Goal: Task Accomplishment & Management: Use online tool/utility

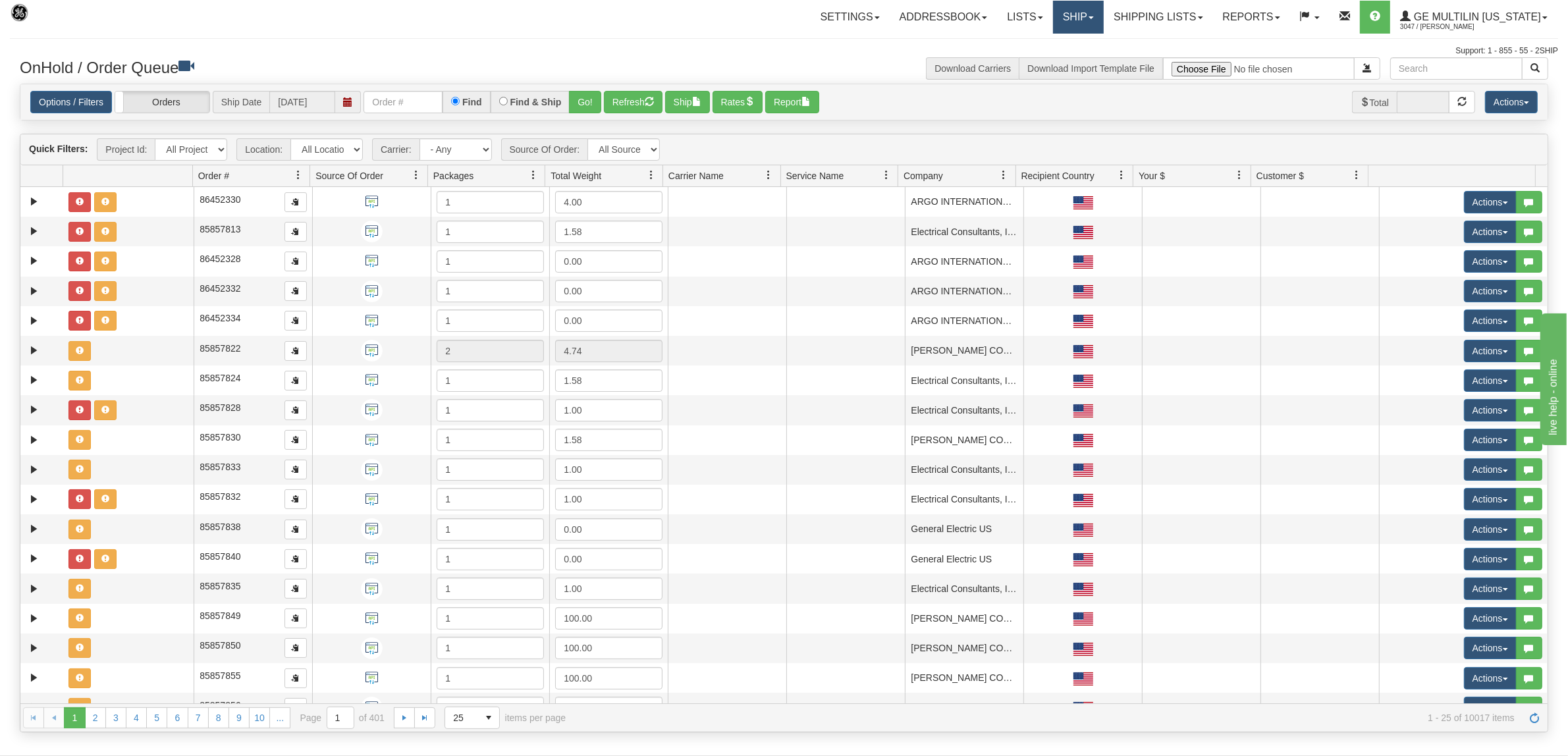
click at [1097, 21] on link "Ship" at bounding box center [1078, 17] width 51 height 33
click at [1047, 48] on span "Ship Screen" at bounding box center [1022, 46] width 50 height 11
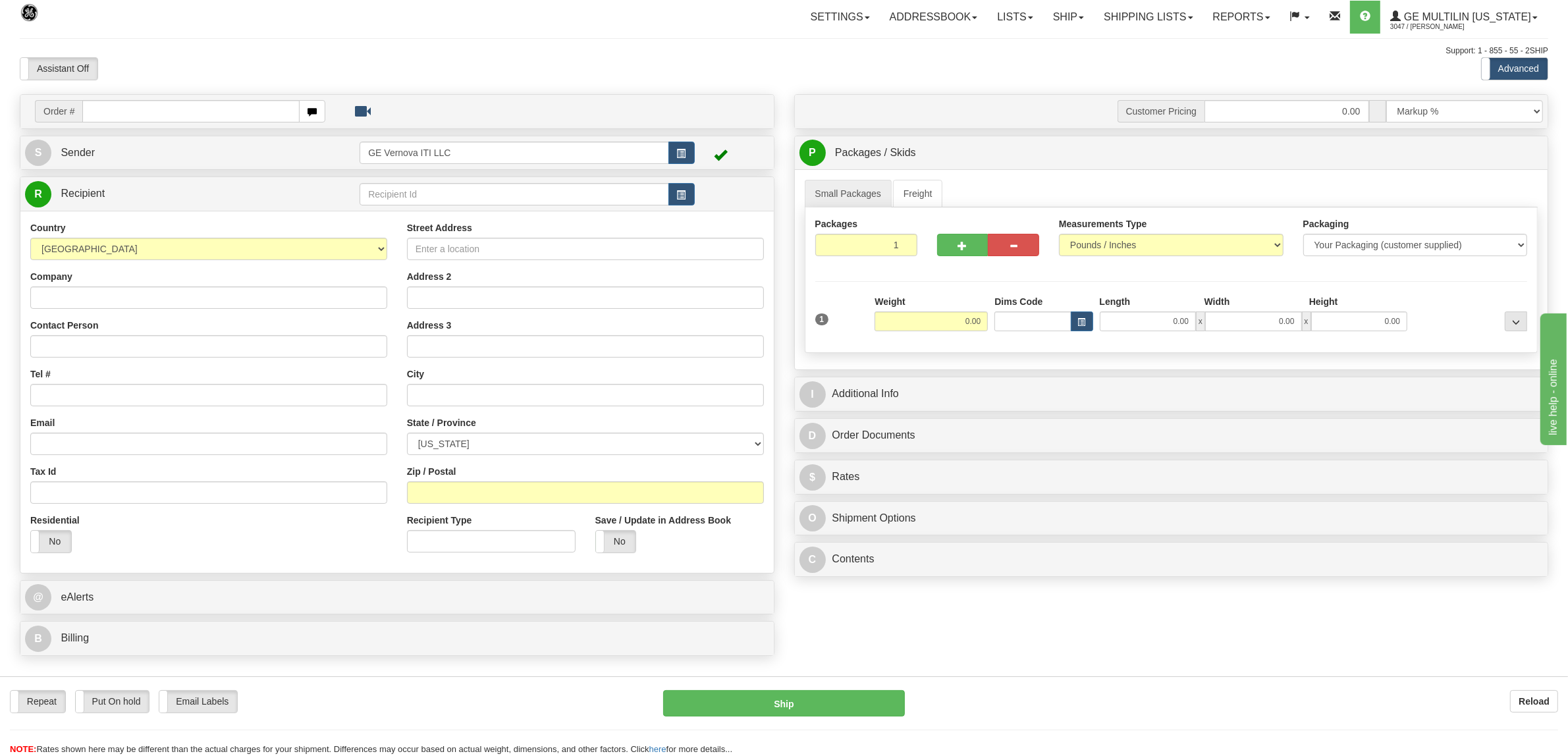
click at [153, 108] on input "text" at bounding box center [190, 111] width 216 height 23
type input "86686112"
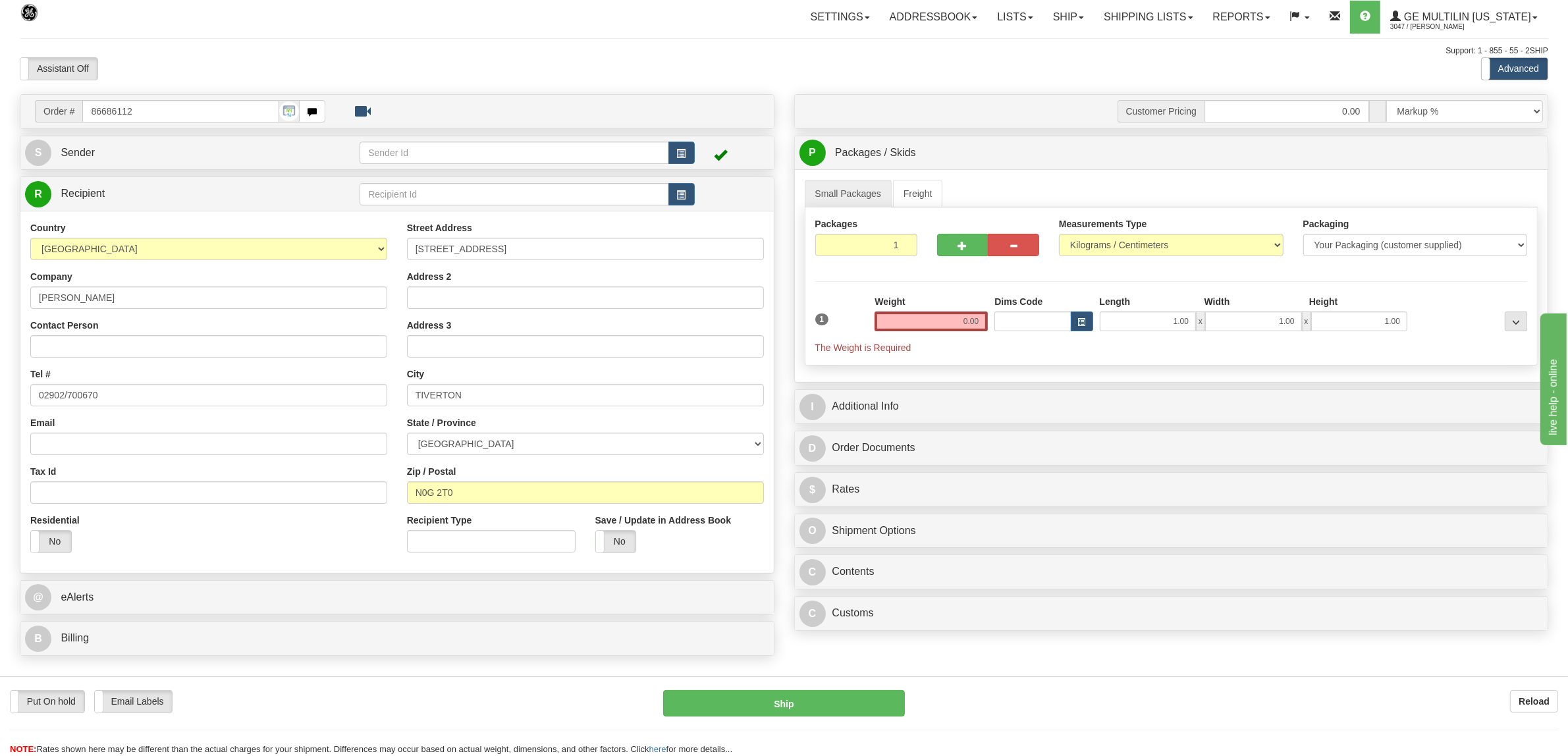
drag, startPoint x: 930, startPoint y: 330, endPoint x: 1044, endPoint y: 326, distance: 114.1
click at [1044, 326] on div "1 Weight 0.00 Dims Code 1.00" at bounding box center [1171, 324] width 719 height 59
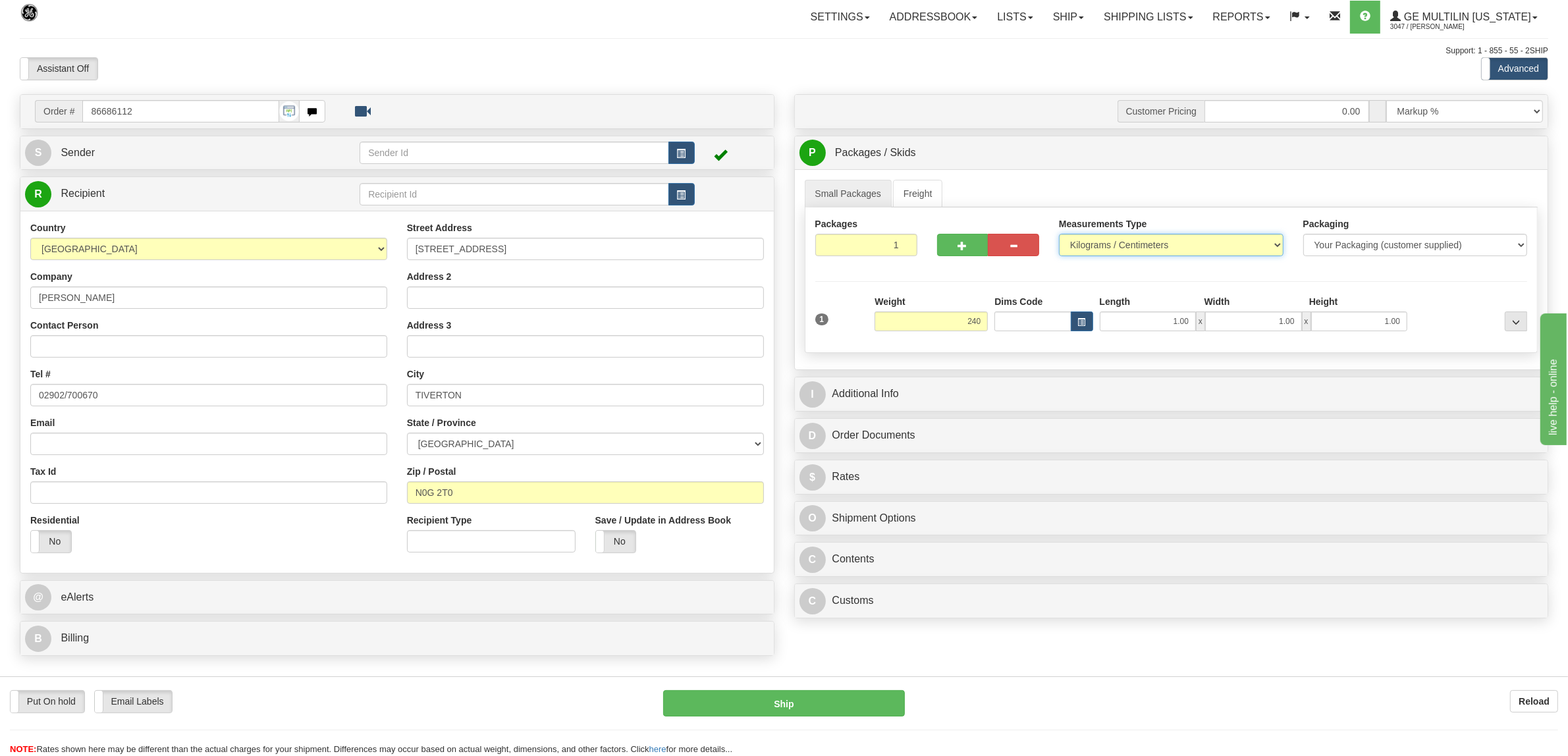
type input "240.00"
click at [1192, 241] on select "Pounds / Inches Kilograms / Centimeters" at bounding box center [1171, 244] width 225 height 23
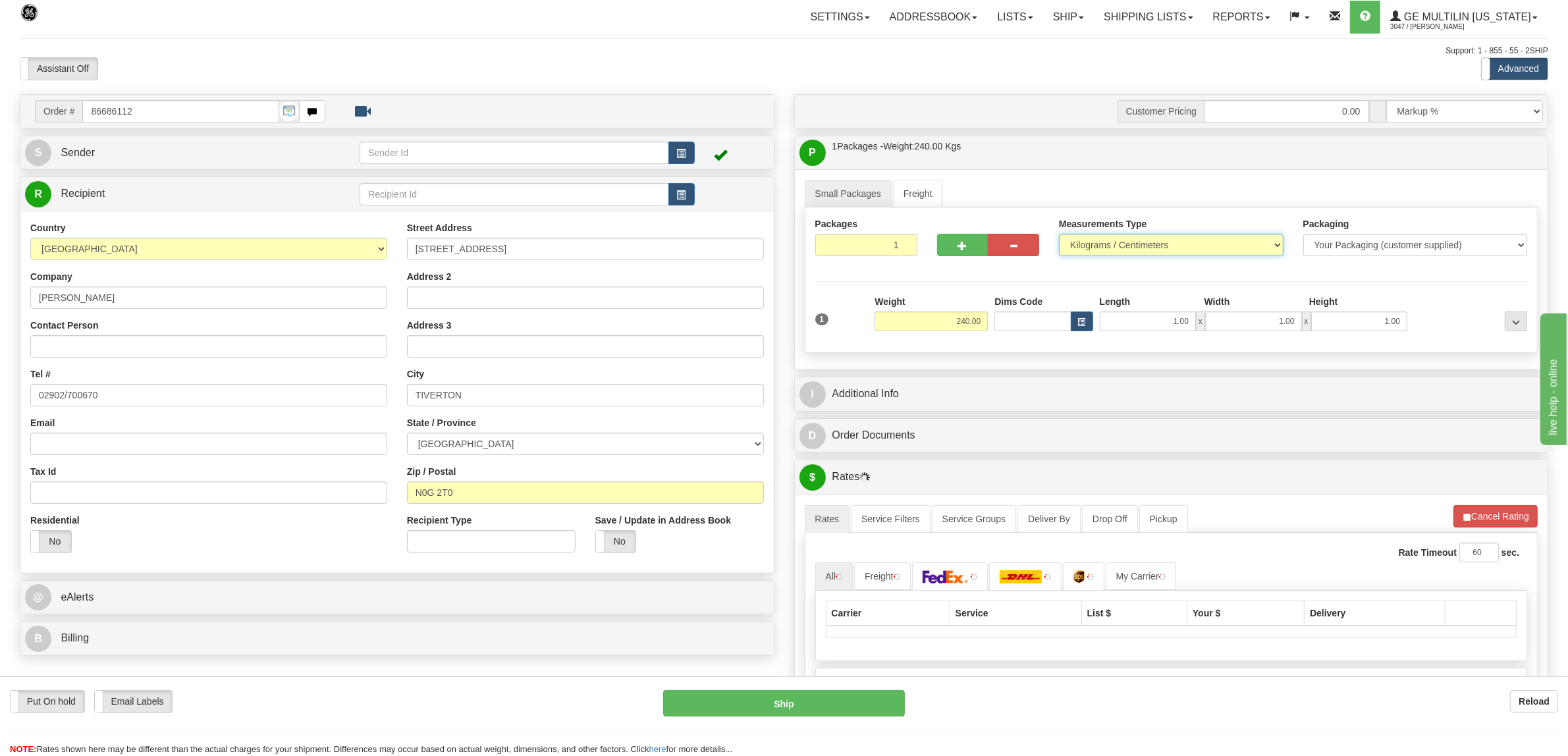
select select "0"
click at [1059, 235] on select "Pounds / Inches Kilograms / Centimeters" at bounding box center [1171, 244] width 225 height 23
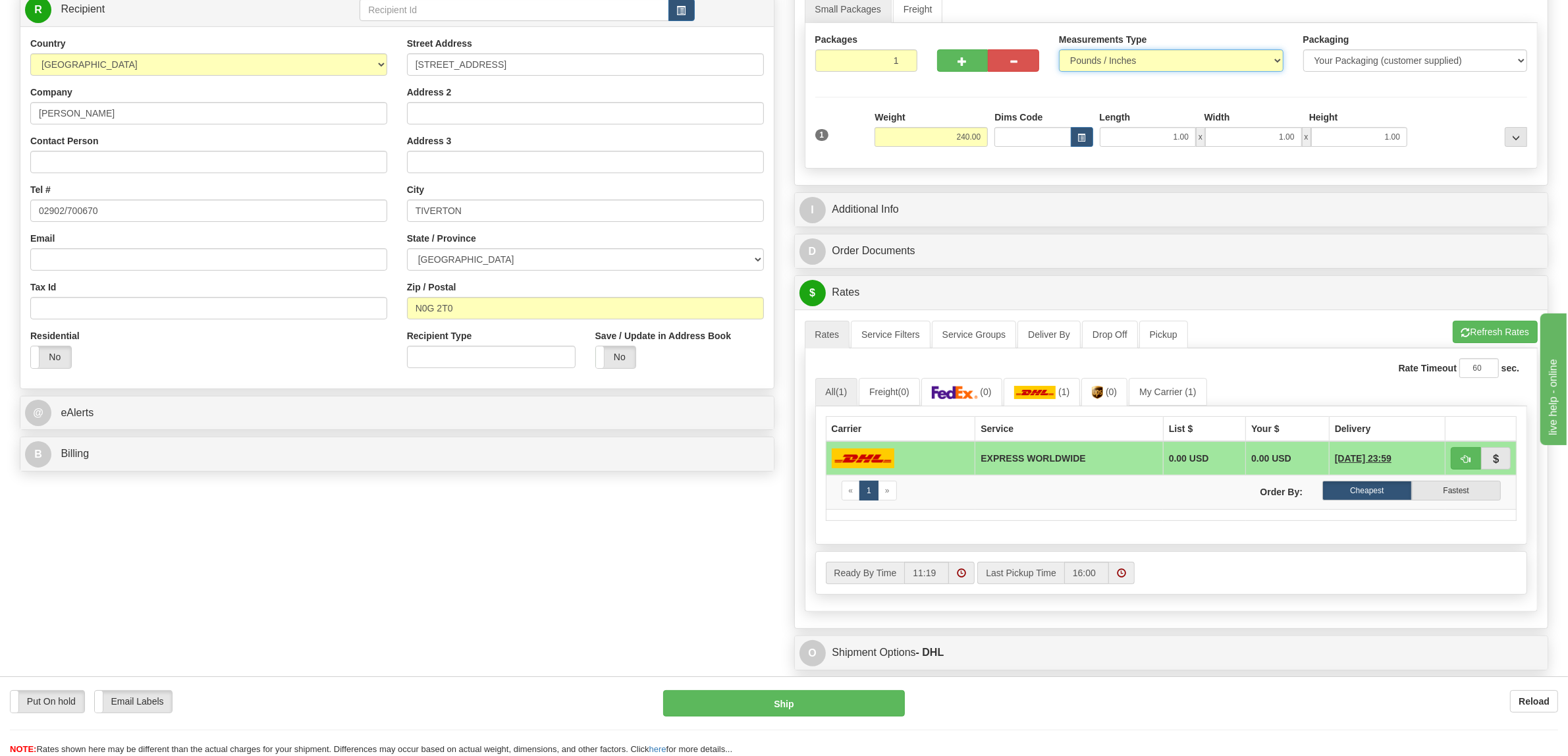
scroll to position [247, 0]
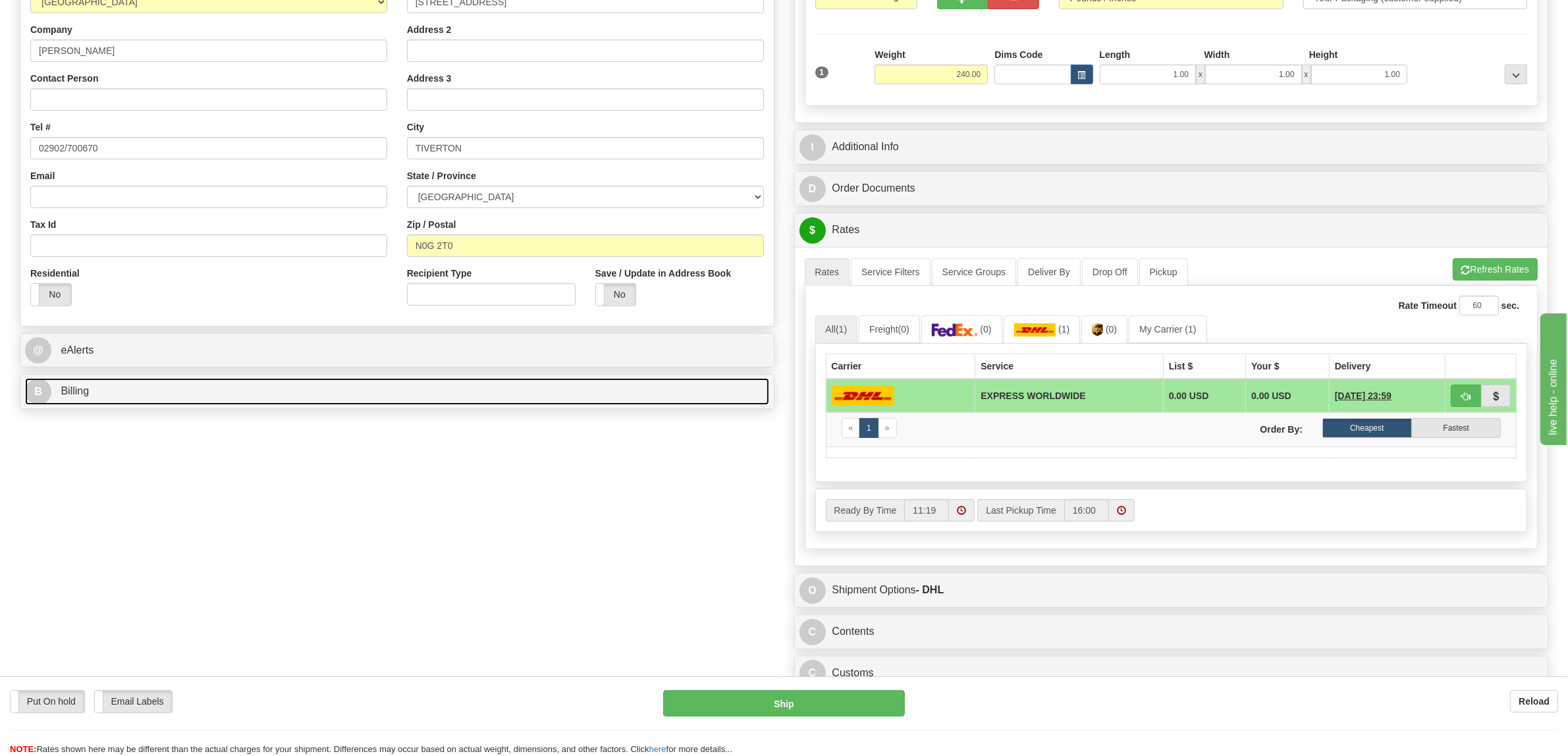
click at [327, 394] on link "B Billing" at bounding box center [398, 391] width 745 height 27
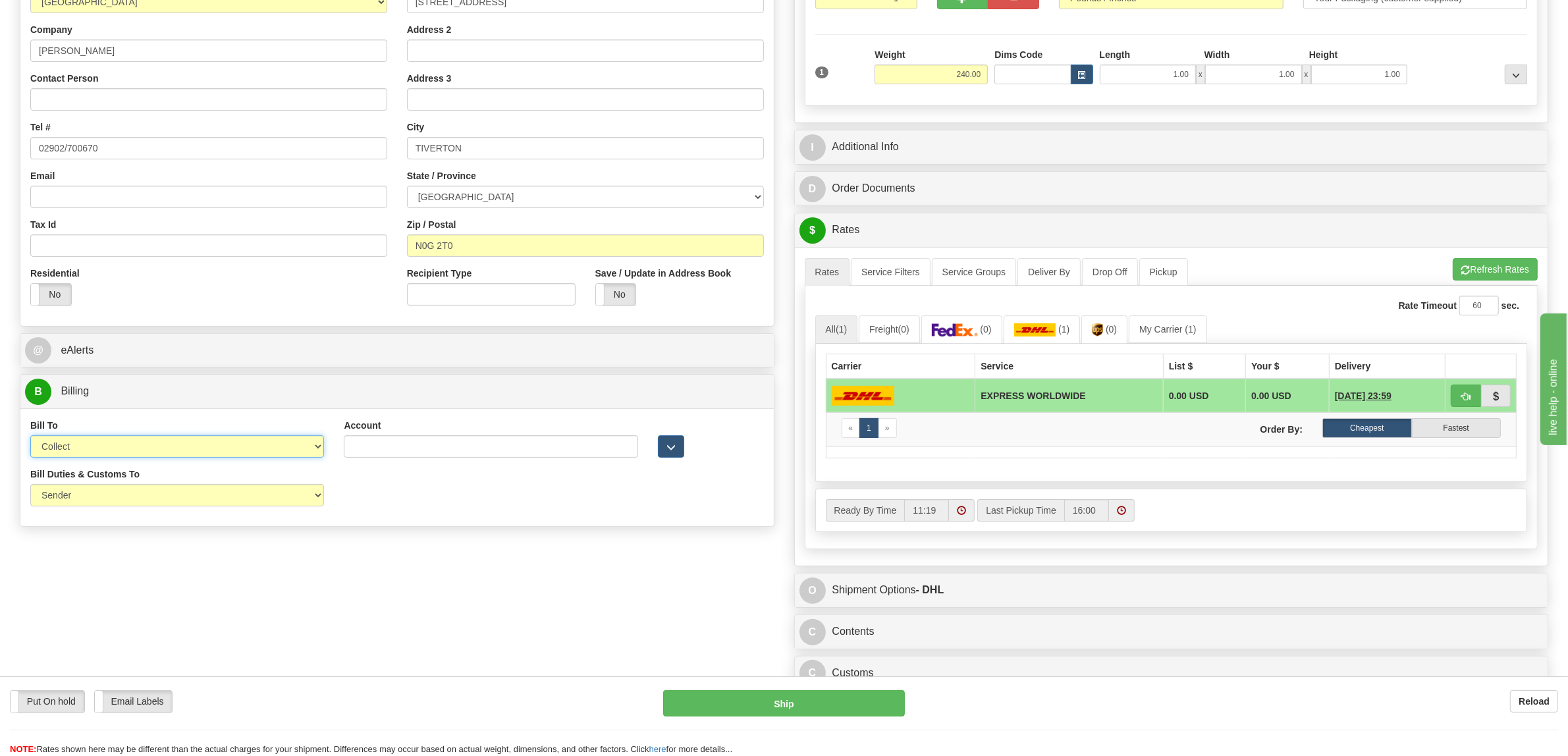
click at [117, 448] on select "Sender Recipient Third Party Collect" at bounding box center [177, 446] width 293 height 23
select select "2"
click at [30, 437] on select "Sender Recipient Third Party Collect" at bounding box center [177, 446] width 293 height 23
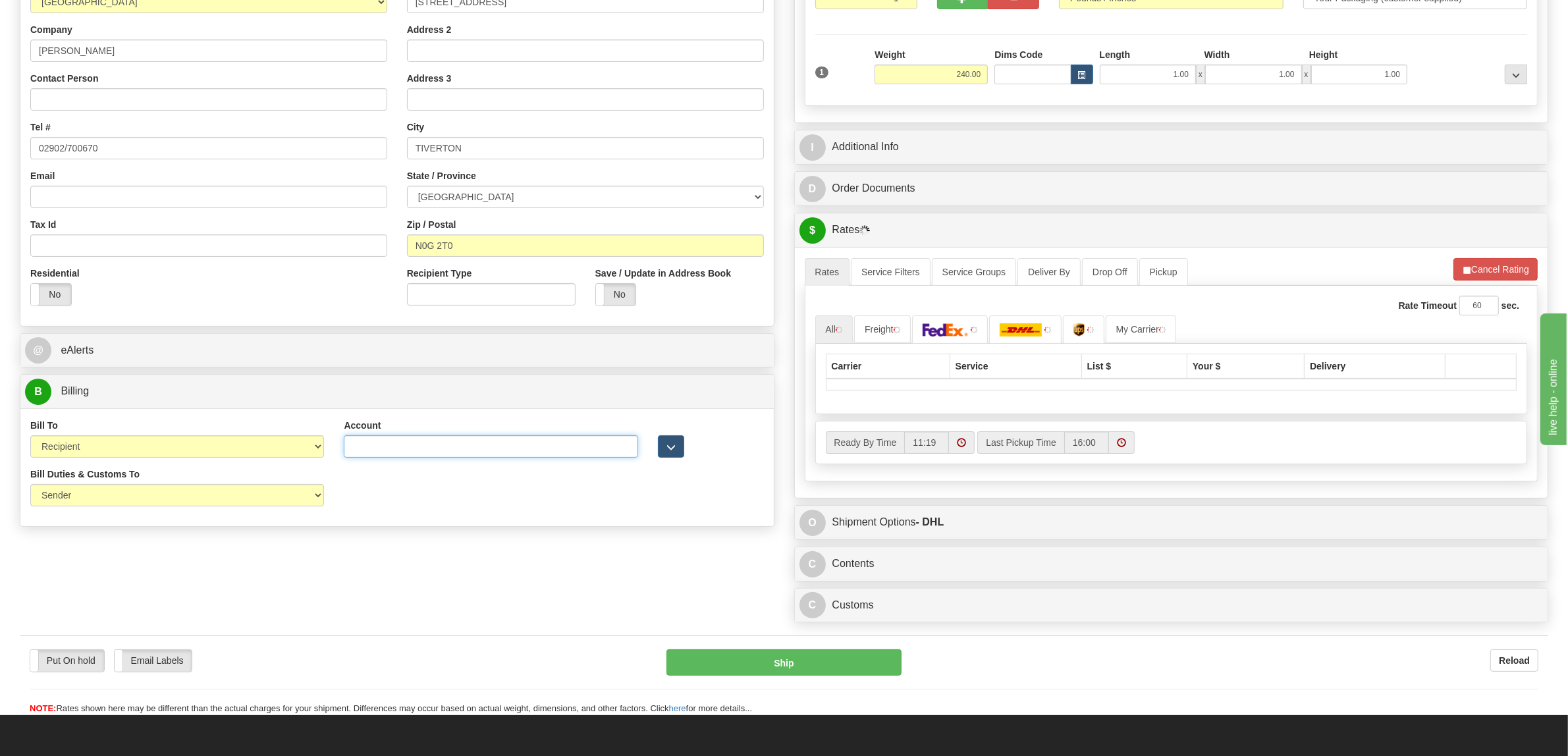
click at [385, 441] on input "Account" at bounding box center [491, 446] width 293 height 23
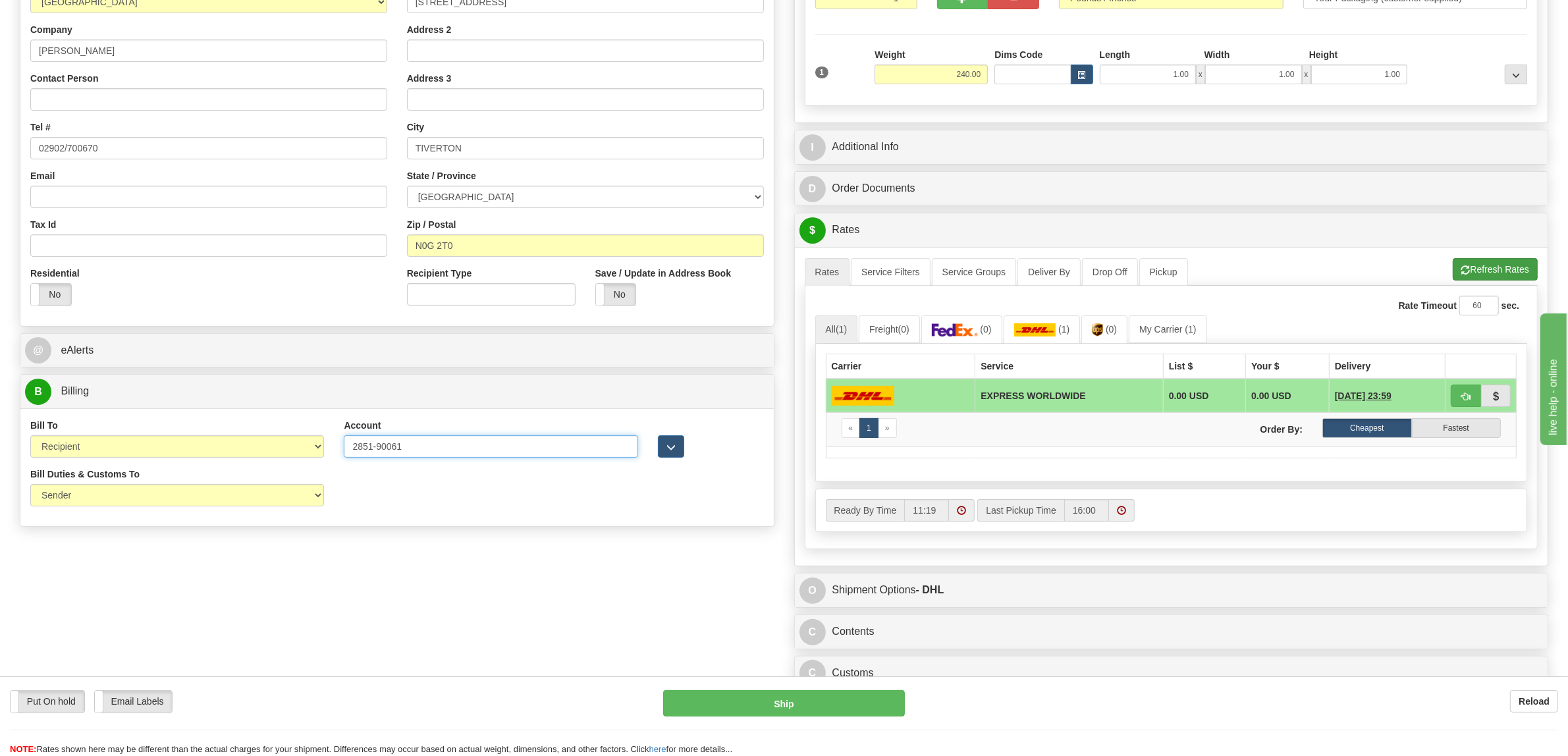
type input "2851-90061"
click at [1504, 271] on button "Refresh Rates" at bounding box center [1496, 269] width 85 height 23
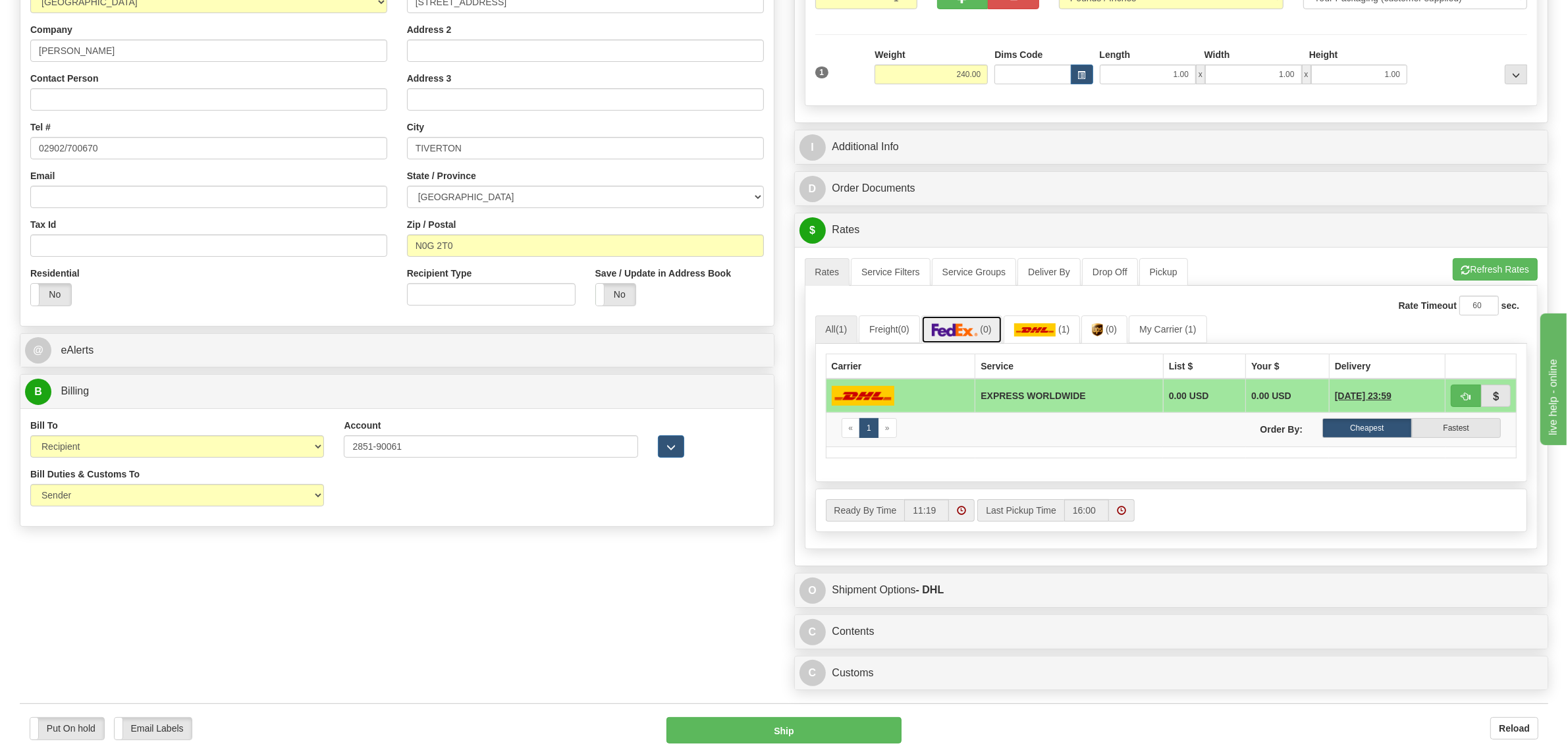
click at [998, 323] on link "(0)" at bounding box center [961, 329] width 81 height 28
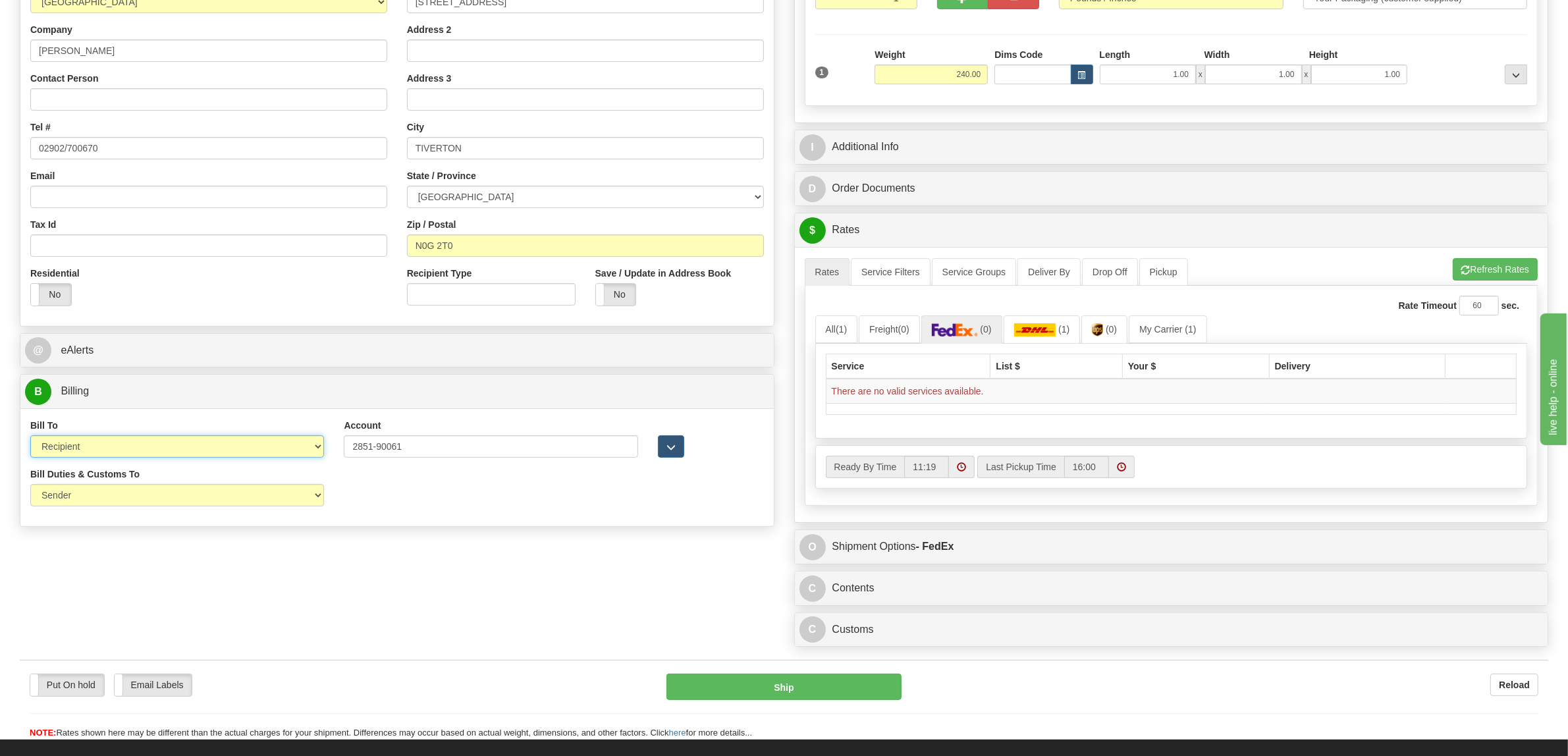
click at [304, 451] on select "Sender Recipient Third Party Collect" at bounding box center [177, 446] width 293 height 23
click at [30, 437] on select "Sender Recipient Third Party Collect" at bounding box center [177, 446] width 293 height 23
click at [275, 445] on select "Sender Recipient Third Party Collect" at bounding box center [177, 446] width 293 height 23
select select "3"
click at [30, 437] on select "Sender Recipient Third Party Collect" at bounding box center [177, 446] width 293 height 23
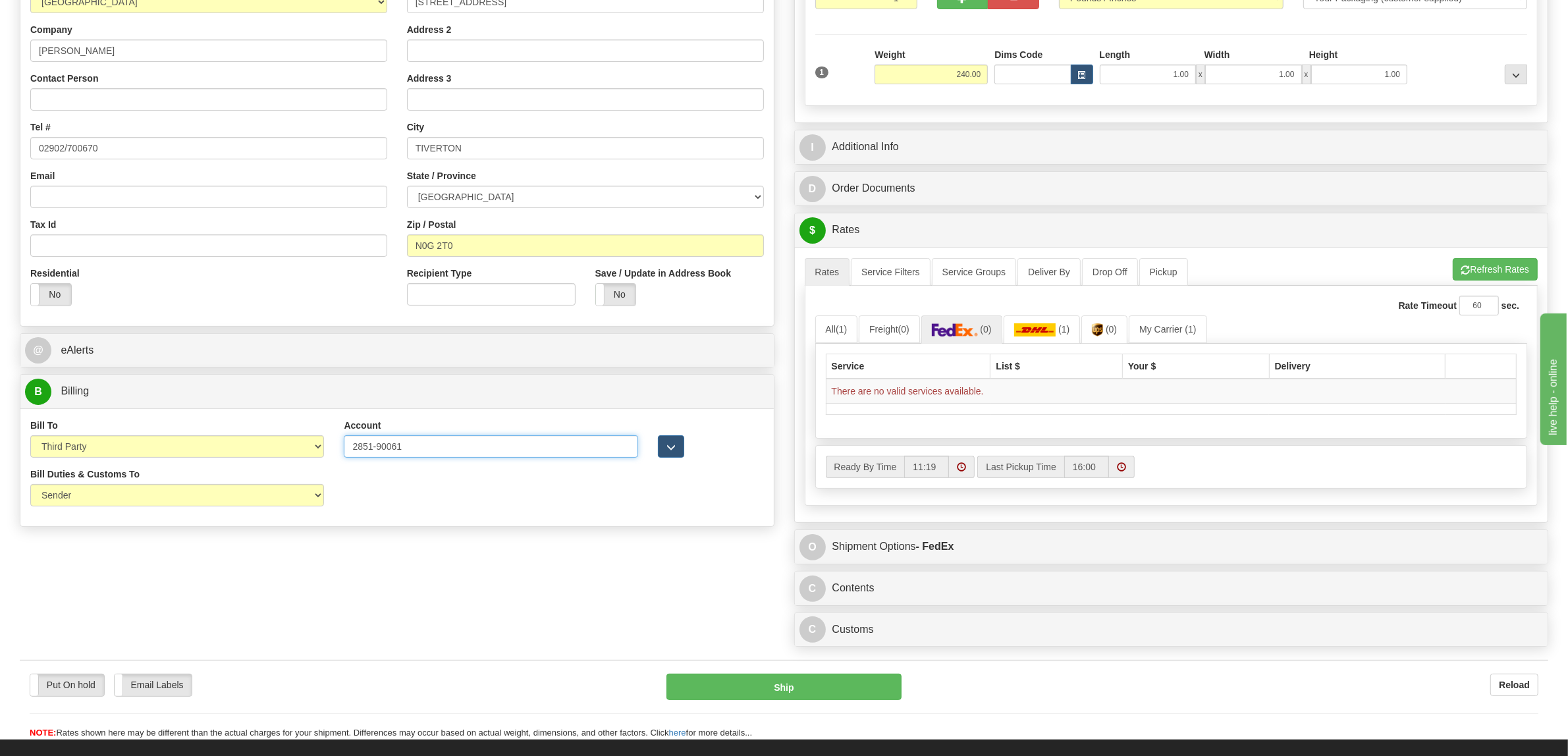
drag, startPoint x: 374, startPoint y: 450, endPoint x: 397, endPoint y: 445, distance: 23.5
click at [375, 450] on input "2851-90061" at bounding box center [491, 446] width 293 height 23
type input "285190061"
click at [1516, 262] on button "Refresh Rates" at bounding box center [1496, 269] width 85 height 23
click at [193, 452] on select "Sender Recipient Third Party Collect" at bounding box center [177, 446] width 293 height 23
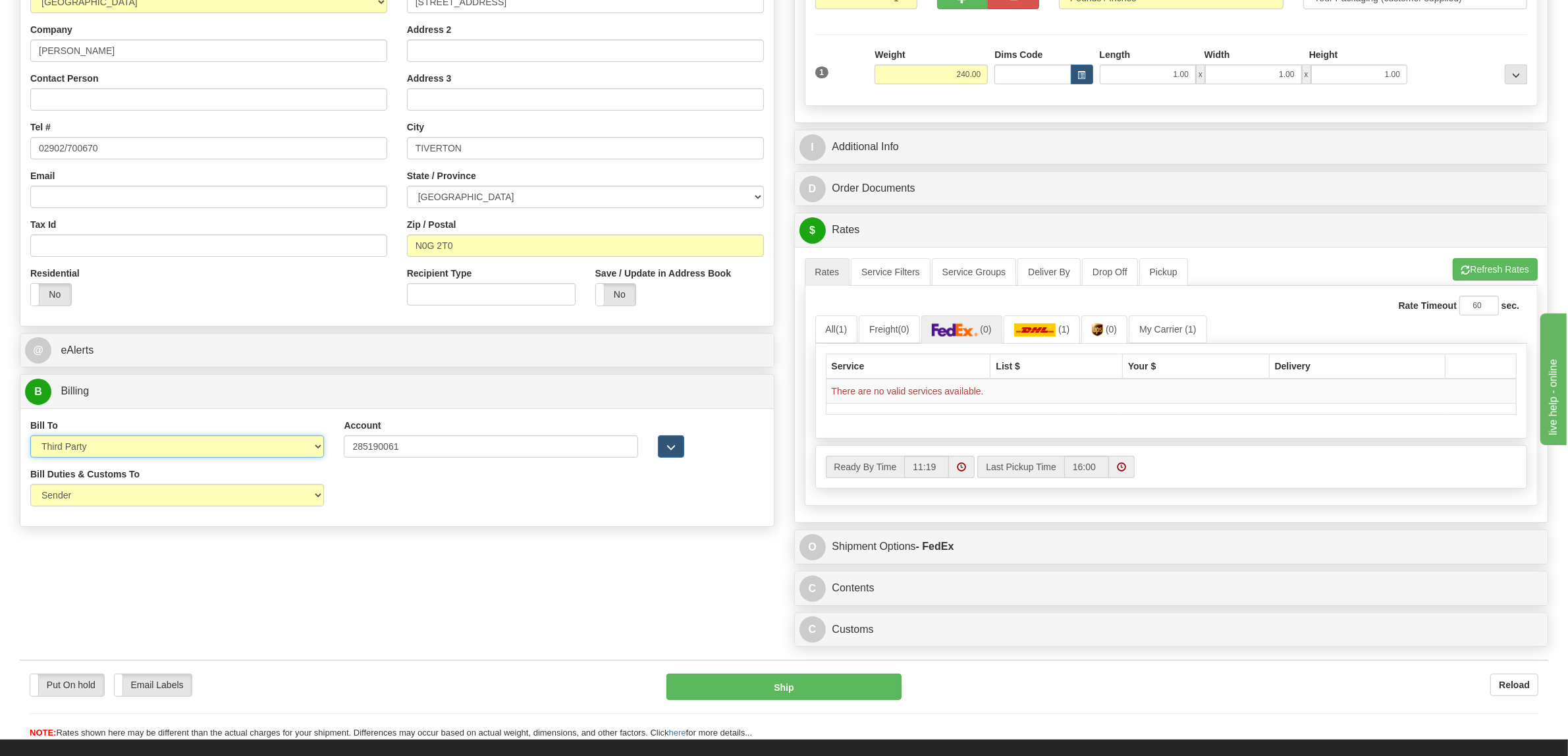
select select "2"
click at [30, 437] on select "Sender Recipient Third Party Collect" at bounding box center [177, 446] width 293 height 23
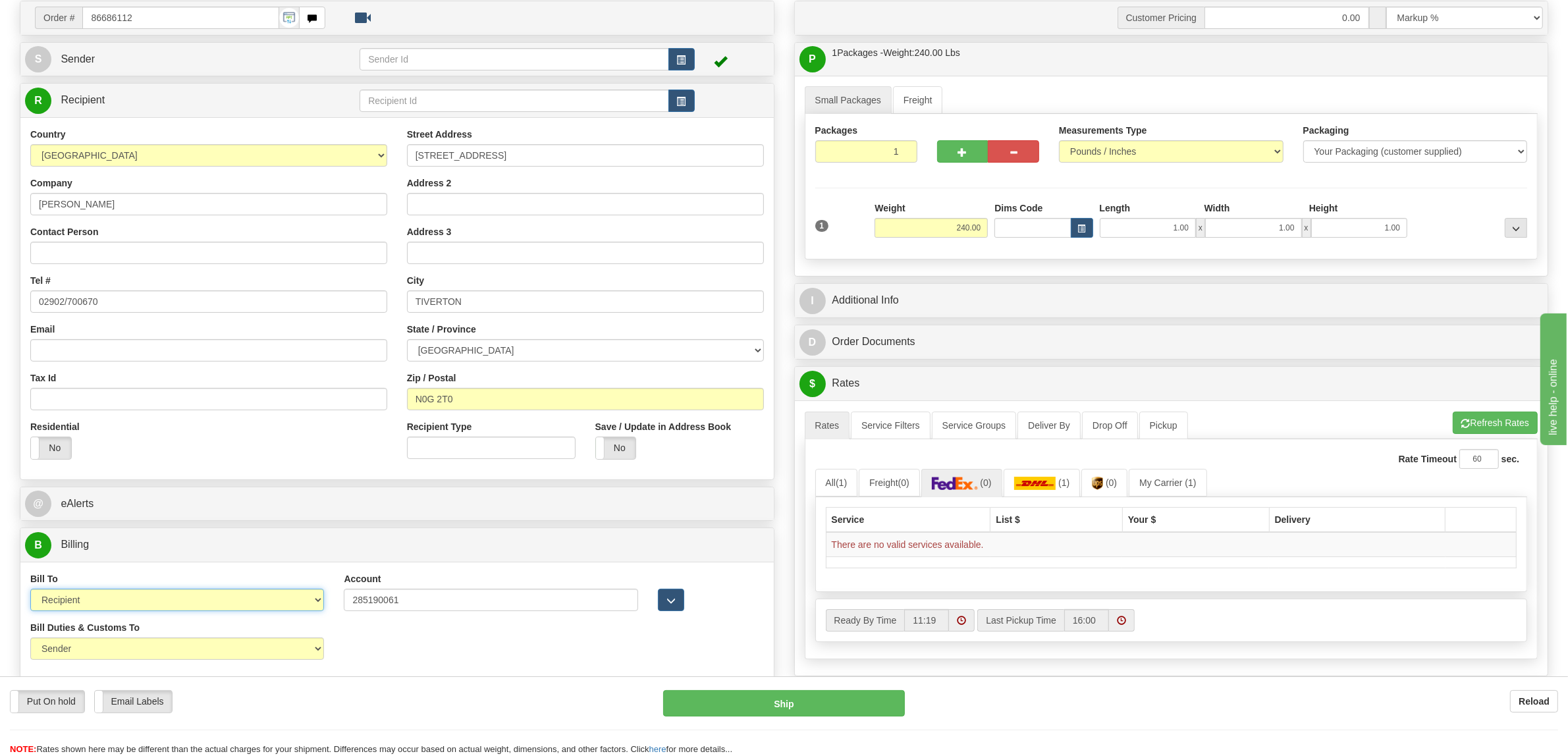
scroll to position [0, 0]
